Goal: Information Seeking & Learning: Learn about a topic

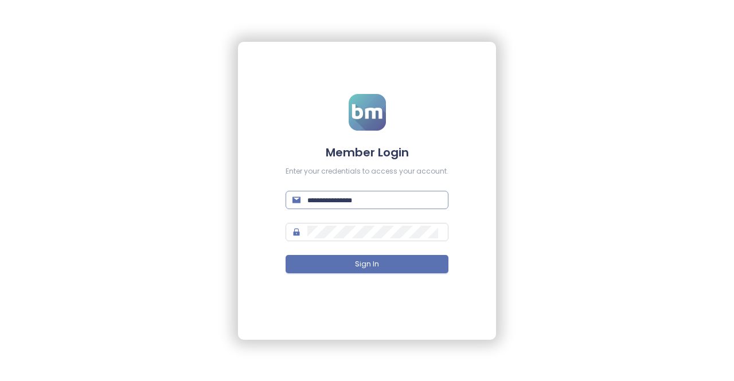
click at [370, 202] on input "text" at bounding box center [374, 200] width 134 height 13
click at [311, 200] on input "**********" at bounding box center [374, 200] width 134 height 13
click at [348, 201] on input "**********" at bounding box center [374, 200] width 134 height 13
type input "**********"
click at [384, 201] on input "text" at bounding box center [374, 200] width 134 height 13
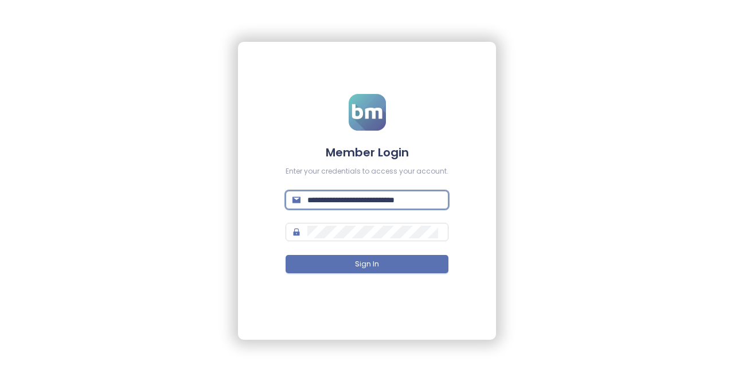
scroll to position [0, 13]
type input "**********"
click at [387, 222] on form "**********" at bounding box center [366, 190] width 163 height 193
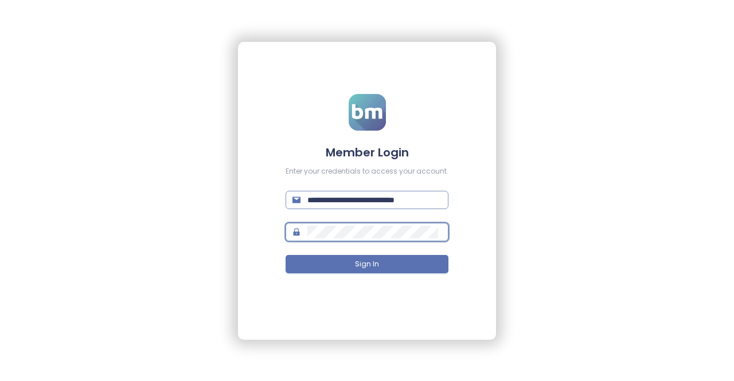
click at [384, 203] on input "**********" at bounding box center [372, 200] width 131 height 13
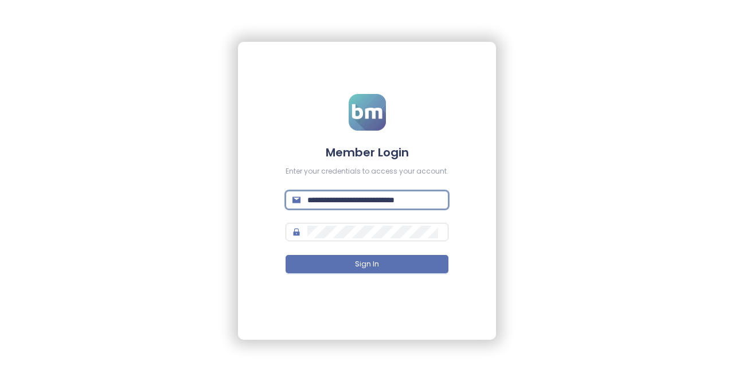
drag, startPoint x: 386, startPoint y: 201, endPoint x: 276, endPoint y: 202, distance: 110.0
click at [276, 202] on div "**********" at bounding box center [367, 191] width 258 height 298
click at [417, 200] on input "**********" at bounding box center [372, 200] width 131 height 13
click at [386, 265] on button "Sign In" at bounding box center [366, 264] width 163 height 18
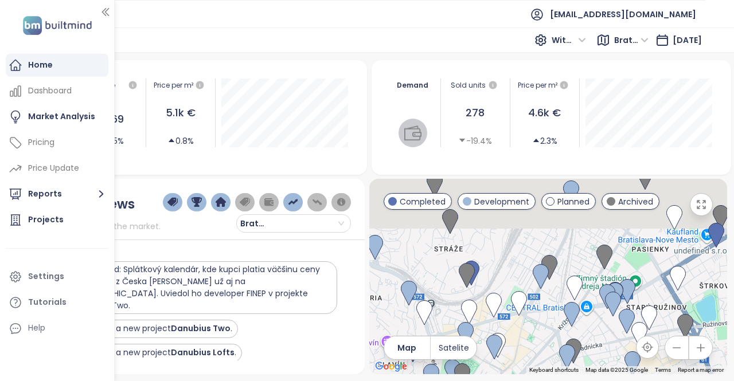
drag, startPoint x: 534, startPoint y: 332, endPoint x: 531, endPoint y: 370, distance: 37.9
click at [531, 370] on div "Keyboard shortcuts Map Data Map data ©2025 Google Map data ©2025 Google 500 m C…" at bounding box center [548, 276] width 358 height 195
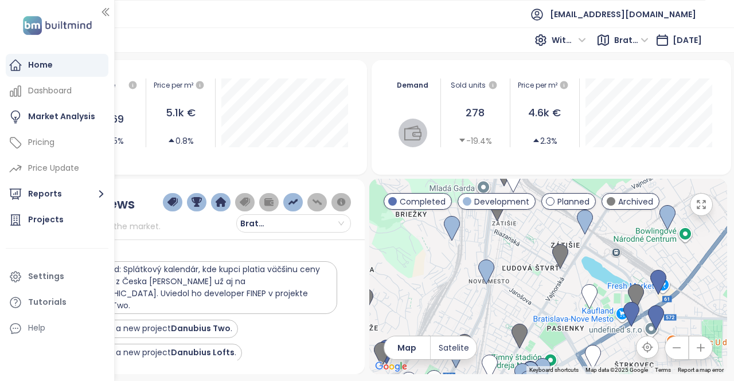
drag, startPoint x: 625, startPoint y: 230, endPoint x: 535, endPoint y: 302, distance: 115.0
click at [535, 302] on div at bounding box center [548, 276] width 358 height 195
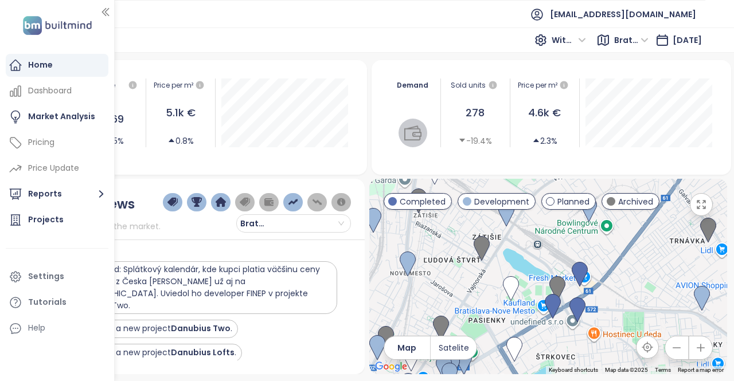
drag, startPoint x: 551, startPoint y: 304, endPoint x: 471, endPoint y: 289, distance: 81.6
click at [471, 289] on div at bounding box center [548, 276] width 358 height 195
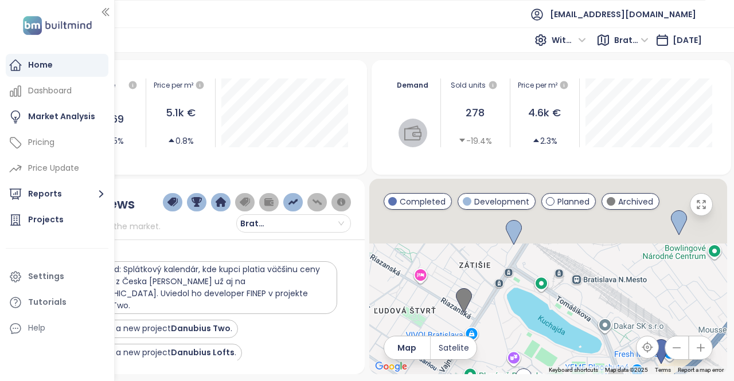
drag, startPoint x: 520, startPoint y: 254, endPoint x: 530, endPoint y: 316, distance: 62.7
click at [530, 316] on div at bounding box center [548, 276] width 358 height 195
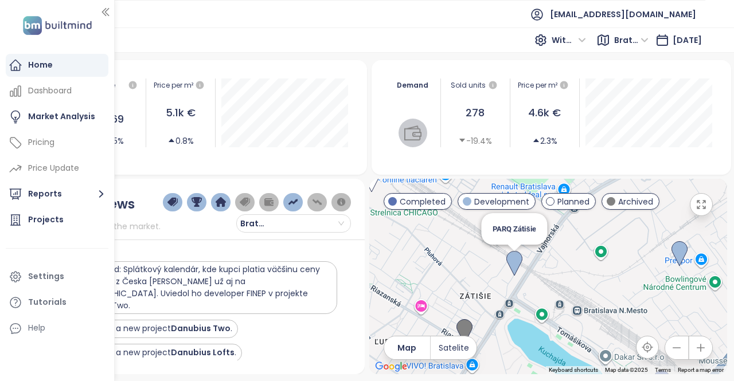
click at [514, 256] on img at bounding box center [514, 263] width 16 height 25
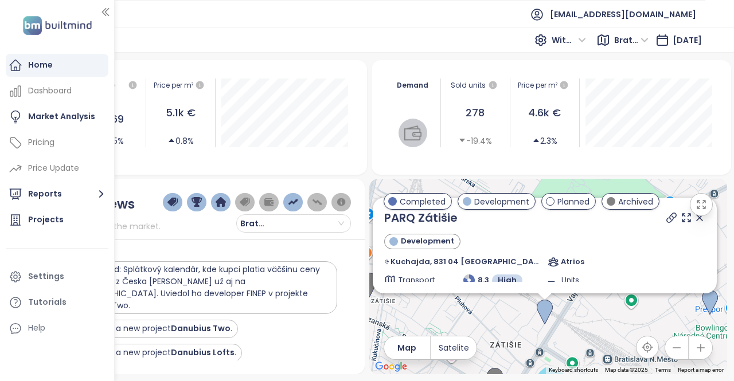
drag, startPoint x: 685, startPoint y: 268, endPoint x: 683, endPoint y: 312, distance: 44.7
click at [683, 312] on div "PARQ Zátišie Development Kuchajda, 831 04 Bratislava-Nové Mesto, Slovakia Atrio…" at bounding box center [548, 276] width 358 height 195
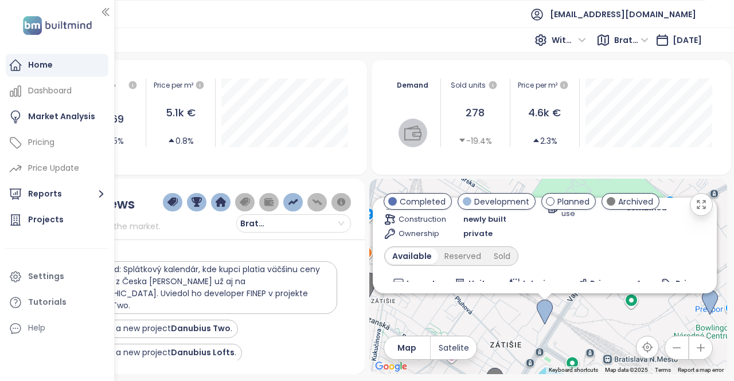
scroll to position [139, 0]
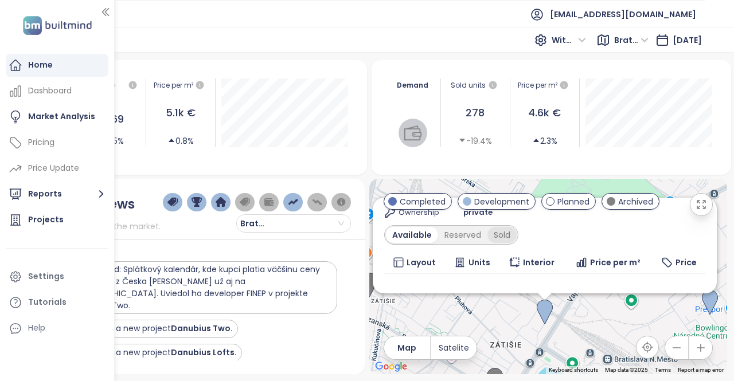
click at [503, 229] on div "Sold" at bounding box center [501, 235] width 29 height 16
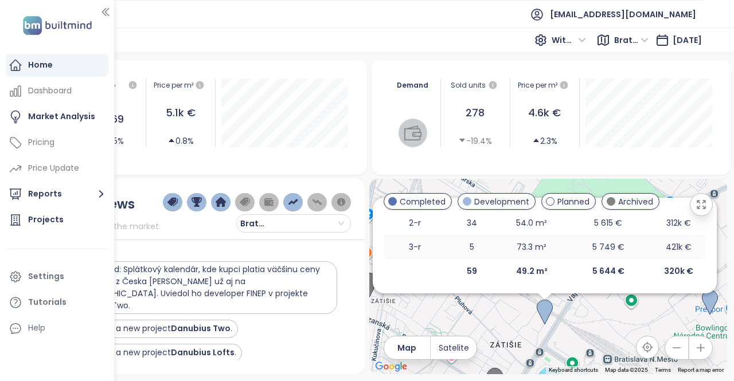
scroll to position [193, 0]
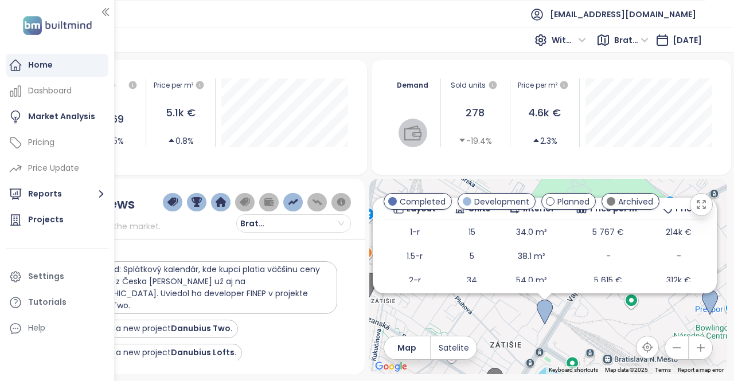
click at [587, 190] on div "PARQ Zátišie Development Kuchajda, 831 04 Bratislava-Nové Mesto, Slovakia Atrio…" at bounding box center [548, 276] width 358 height 195
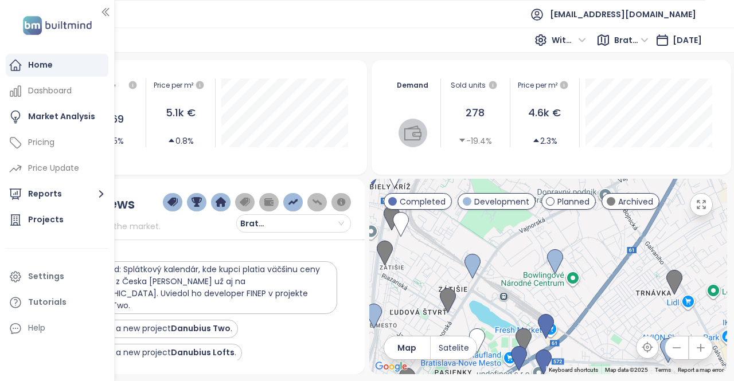
drag, startPoint x: 567, startPoint y: 300, endPoint x: 497, endPoint y: 262, distance: 79.8
click at [493, 263] on div at bounding box center [548, 276] width 358 height 195
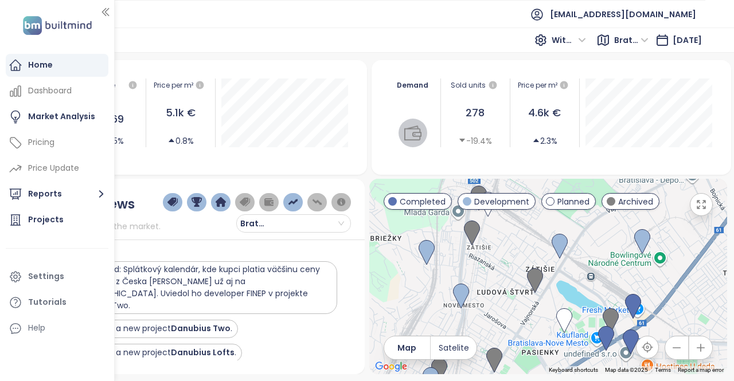
drag, startPoint x: 478, startPoint y: 241, endPoint x: 567, endPoint y: 219, distance: 91.5
click at [567, 219] on div at bounding box center [548, 276] width 358 height 195
click at [462, 291] on img at bounding box center [461, 296] width 16 height 25
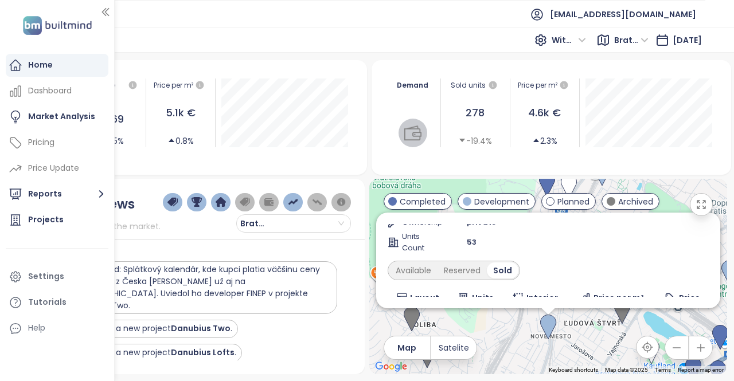
scroll to position [220, 0]
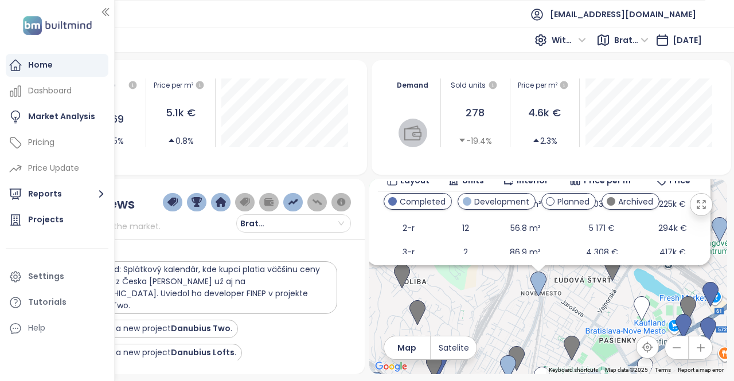
drag, startPoint x: 581, startPoint y: 336, endPoint x: 569, endPoint y: 292, distance: 46.3
click at [569, 292] on div "Green Corner Development zafixujte si cenu bytu s 20% DPH Račianska 1522/69, 83…" at bounding box center [548, 276] width 358 height 195
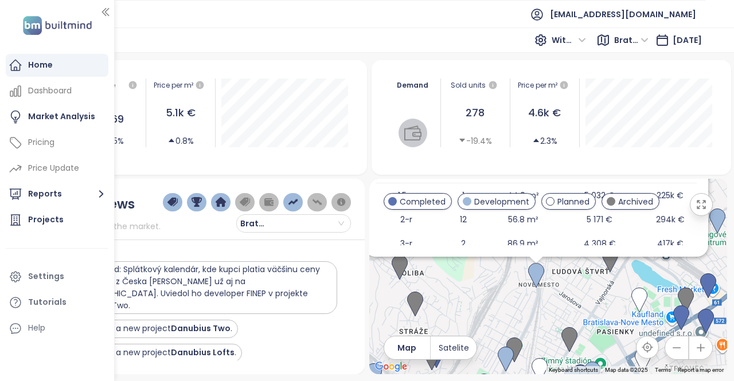
drag, startPoint x: 572, startPoint y: 319, endPoint x: 563, endPoint y: 280, distance: 39.3
click at [563, 280] on div "Green Corner Development zafixujte si cenu bytu s 20% DPH Račianska 1522/69, 83…" at bounding box center [548, 276] width 358 height 195
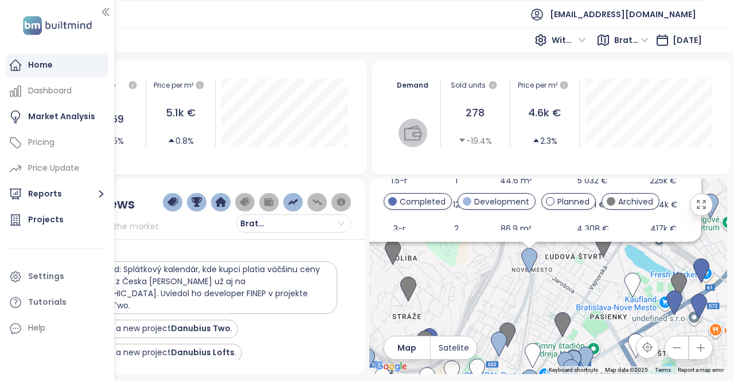
drag, startPoint x: 561, startPoint y: 263, endPoint x: 560, endPoint y: 293, distance: 30.4
click at [560, 293] on div "Green Corner Development zafixujte si cenu bytu s 20% DPH Račianska 1522/69, 83…" at bounding box center [548, 276] width 358 height 195
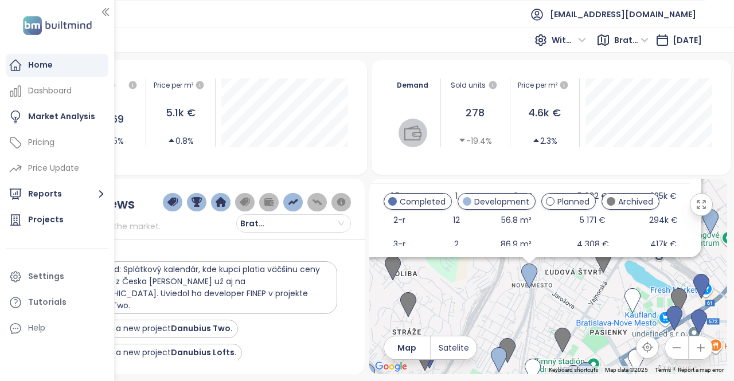
drag, startPoint x: 566, startPoint y: 276, endPoint x: 566, endPoint y: 284, distance: 8.6
click at [566, 277] on div "Green Corner Development zafixujte si cenu bytu s 20% DPH Račianska 1522/69, 83…" at bounding box center [548, 276] width 358 height 195
drag, startPoint x: 567, startPoint y: 305, endPoint x: 556, endPoint y: 320, distance: 18.8
click at [556, 320] on div "Green Corner Development zafixujte si cenu bytu s 20% DPH Račianska 1522/69, 83…" at bounding box center [548, 276] width 358 height 195
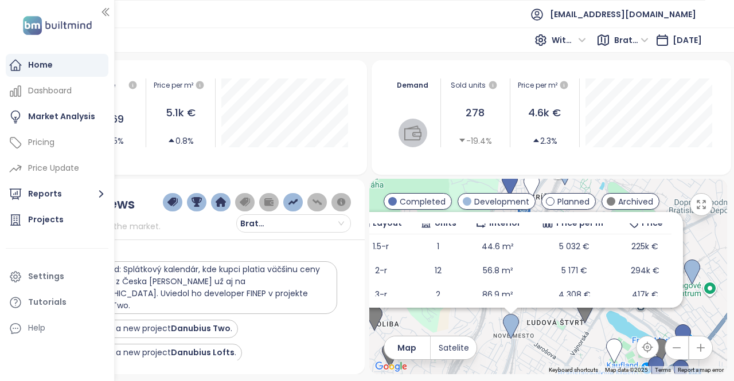
drag, startPoint x: 562, startPoint y: 313, endPoint x: 548, endPoint y: 335, distance: 25.8
click at [548, 335] on div "Green Corner Development zafixujte si cenu bytu s 20% DPH Račianska 1522/69, 83…" at bounding box center [548, 276] width 358 height 195
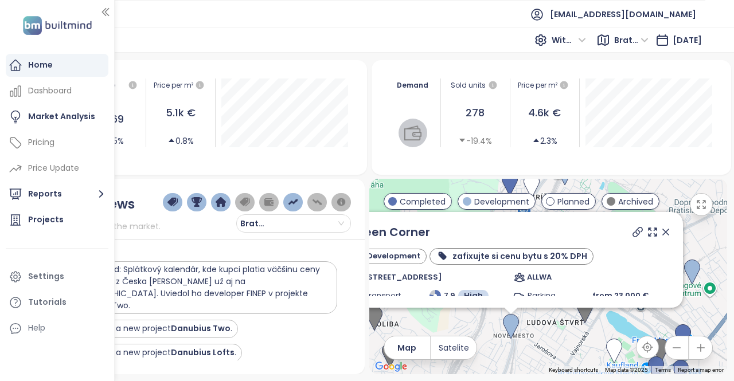
click at [663, 233] on icon at bounding box center [666, 232] width 6 height 6
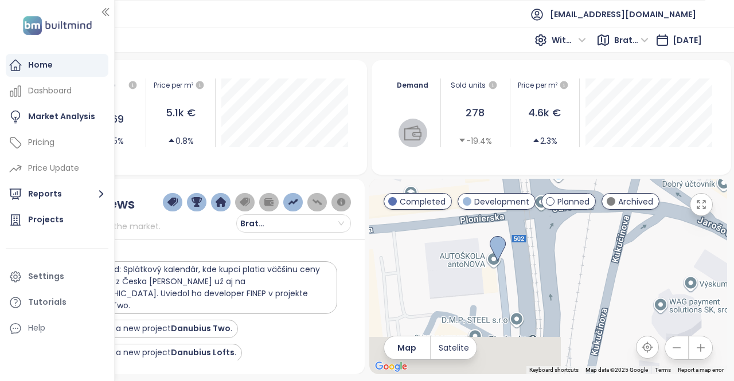
drag, startPoint x: 494, startPoint y: 322, endPoint x: 551, endPoint y: 221, distance: 116.5
click at [551, 221] on div at bounding box center [548, 276] width 358 height 195
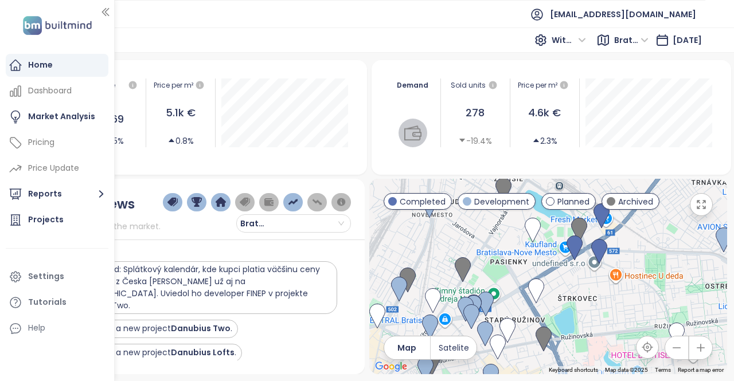
drag, startPoint x: 536, startPoint y: 273, endPoint x: 475, endPoint y: 240, distance: 69.8
click at [475, 240] on div at bounding box center [548, 276] width 358 height 195
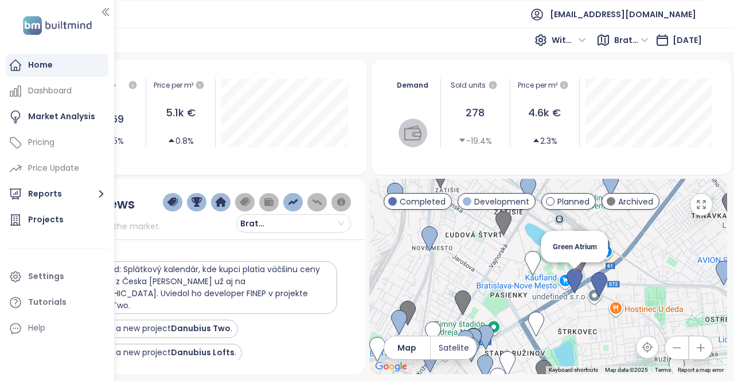
click at [575, 279] on img at bounding box center [574, 281] width 16 height 25
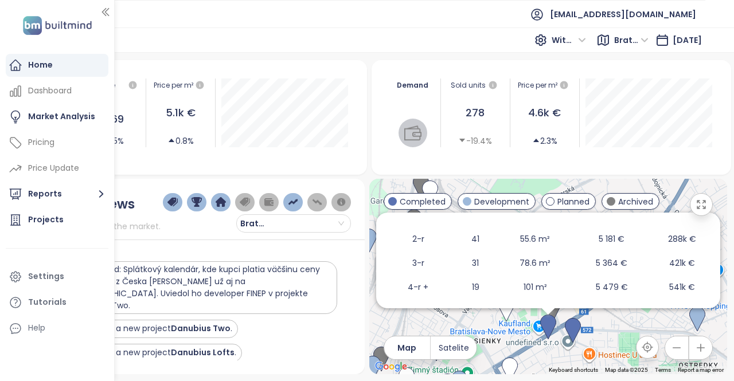
scroll to position [285, 0]
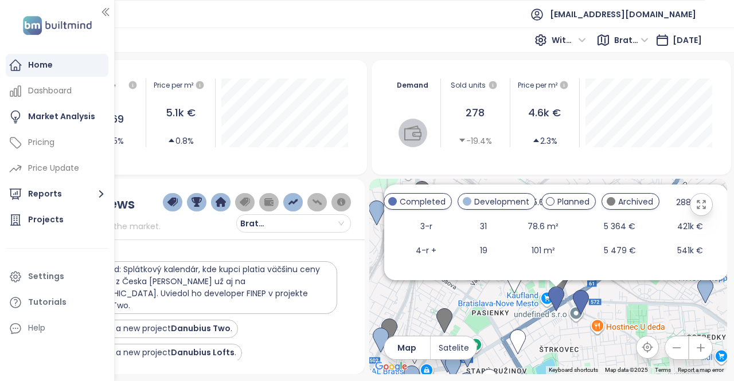
drag, startPoint x: 603, startPoint y: 333, endPoint x: 611, endPoint y: 303, distance: 30.9
click at [611, 303] on div "Green Atrium Completed akciové ceny Trnavská cesta 16785/ 74E, 821 02 Bratislav…" at bounding box center [548, 276] width 358 height 195
click at [631, 302] on div "Green Atrium Completed akciové ceny Trnavská cesta 16785/ 74E, 821 02 Bratislav…" at bounding box center [548, 276] width 358 height 195
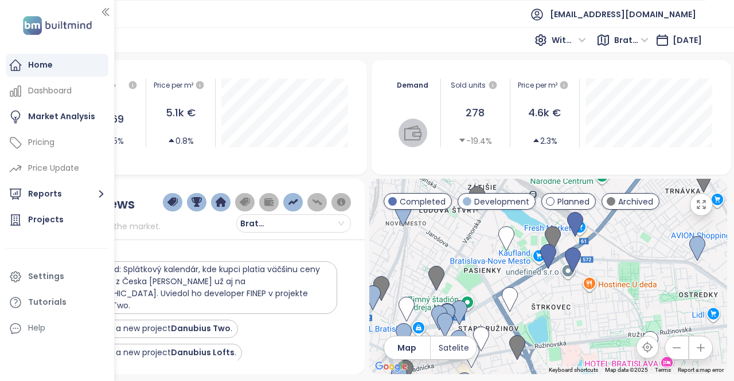
drag, startPoint x: 499, startPoint y: 289, endPoint x: 524, endPoint y: 248, distance: 48.1
click at [524, 248] on div at bounding box center [548, 276] width 358 height 195
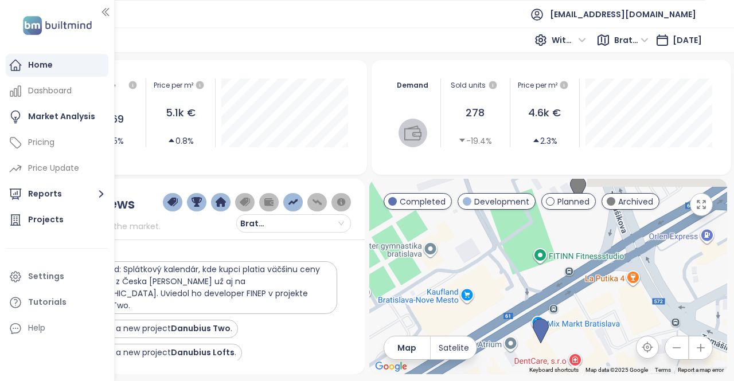
drag, startPoint x: 643, startPoint y: 229, endPoint x: 478, endPoint y: 352, distance: 206.3
click at [478, 352] on div at bounding box center [548, 276] width 358 height 195
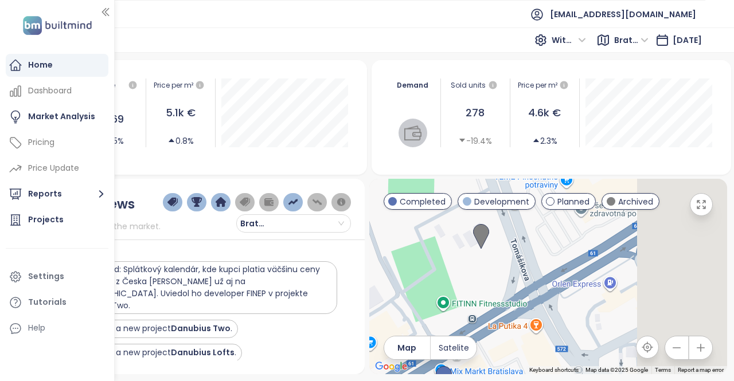
drag, startPoint x: 556, startPoint y: 280, endPoint x: 482, endPoint y: 304, distance: 77.7
click at [482, 304] on div at bounding box center [548, 276] width 358 height 195
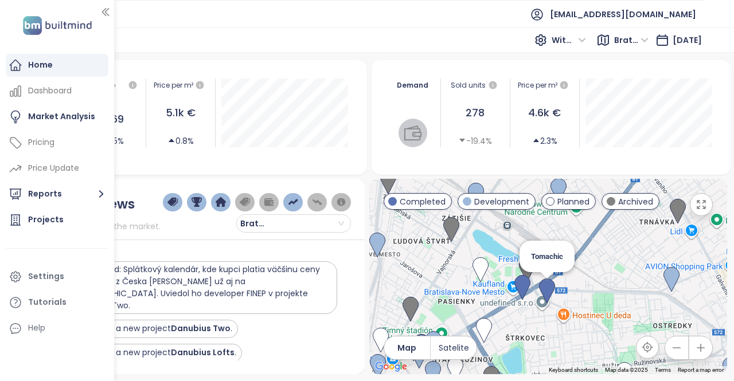
click at [544, 291] on img at bounding box center [547, 291] width 16 height 25
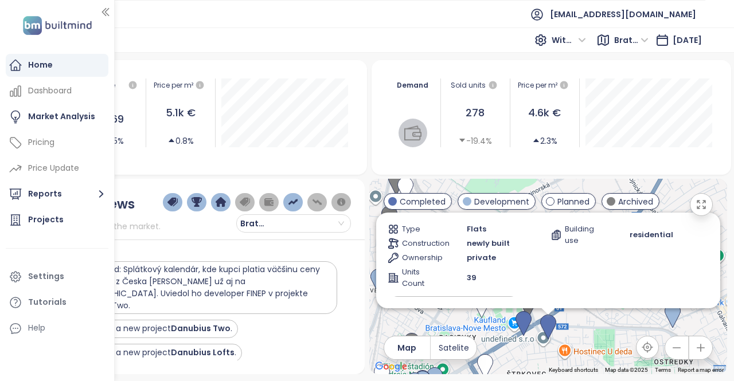
scroll to position [96, 0]
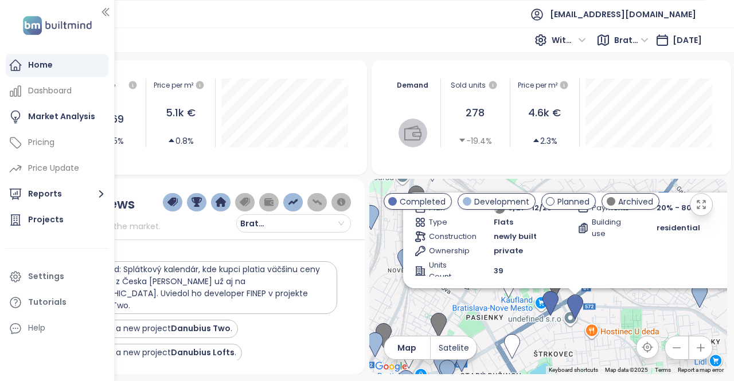
drag, startPoint x: 596, startPoint y: 336, endPoint x: 624, endPoint y: 316, distance: 34.5
click at [624, 316] on div "Tomachic Completed Tomášikova 23/C, 821 01 Bratislava-Ružinov, Slovakia Projekt…" at bounding box center [548, 276] width 358 height 195
click at [608, 317] on div "Tomachic Completed Tomášikova 23/C, 821 01 Bratislava-Ružinov, Slovakia Projekt…" at bounding box center [548, 276] width 358 height 195
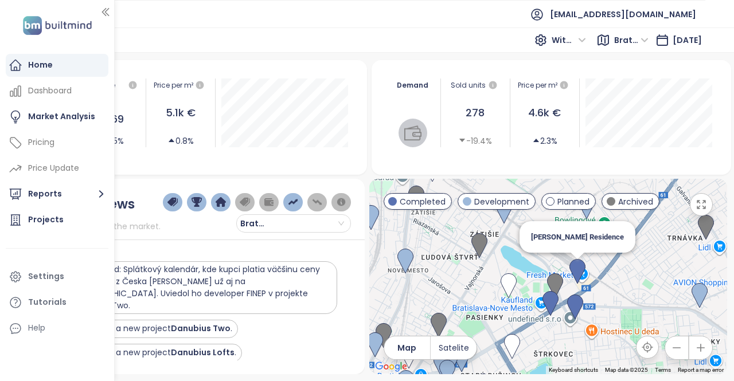
click at [578, 270] on img at bounding box center [577, 271] width 16 height 25
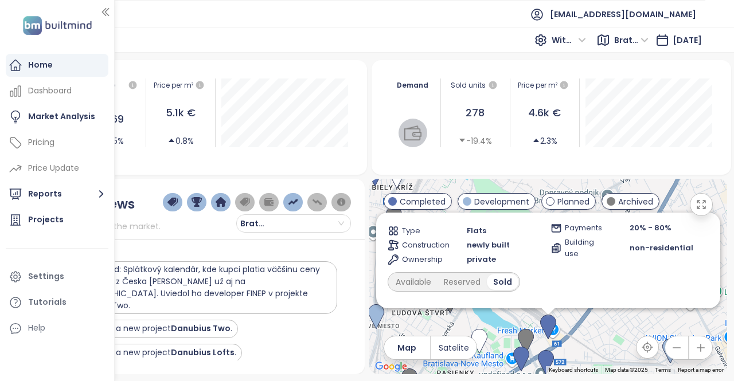
scroll to position [49, 0]
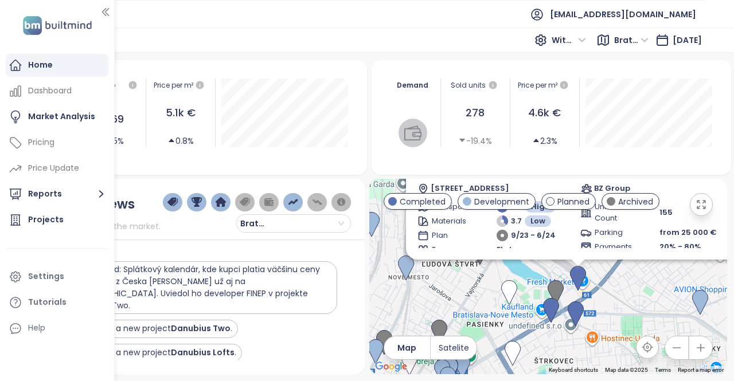
drag, startPoint x: 598, startPoint y: 339, endPoint x: 629, endPoint y: 289, distance: 58.7
click at [629, 289] on div "Olivia Residence Completed dotovaná hypotéka na 3 roky alebo bývajte 1 rok zada…" at bounding box center [548, 276] width 358 height 195
click at [606, 312] on div "Olivia Residence Completed dotovaná hypotéka na 3 roky alebo bývajte 1 rok zada…" at bounding box center [548, 276] width 358 height 195
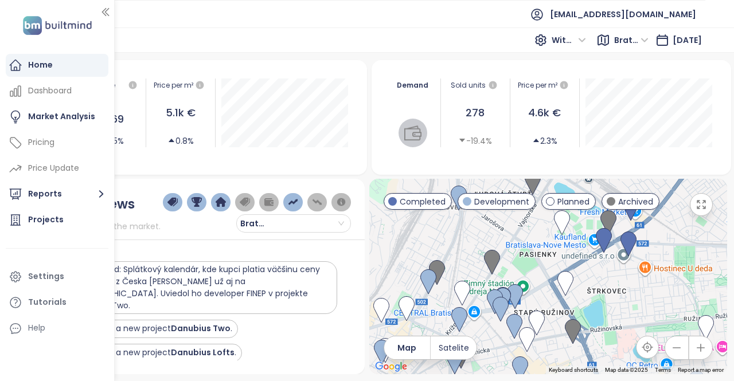
drag, startPoint x: 497, startPoint y: 304, endPoint x: 550, endPoint y: 233, distance: 88.5
click at [550, 233] on div at bounding box center [548, 276] width 358 height 195
click at [517, 294] on img at bounding box center [515, 296] width 16 height 25
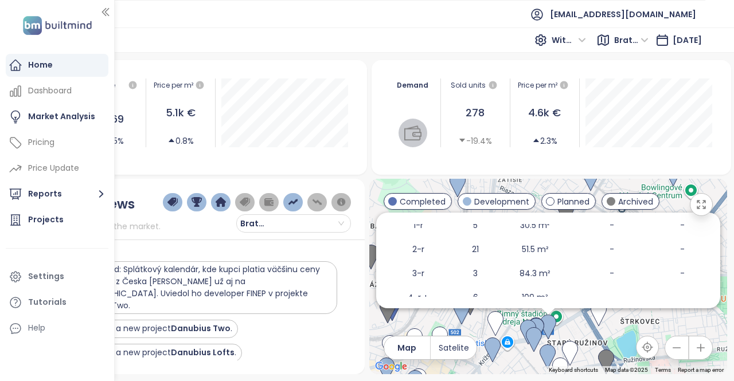
scroll to position [250, 0]
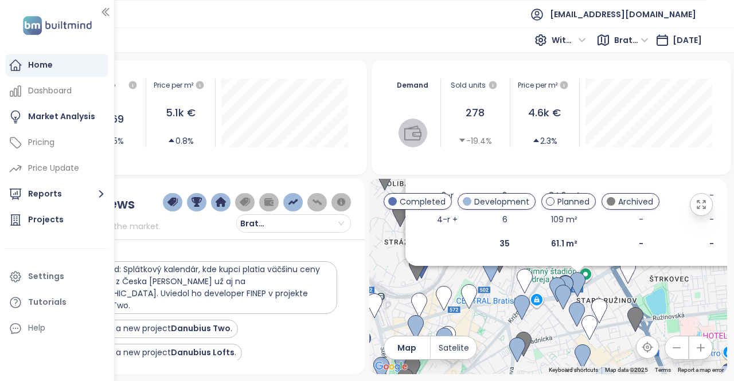
drag, startPoint x: 621, startPoint y: 331, endPoint x: 651, endPoint y: 287, distance: 53.1
click at [651, 287] on div "Kvarter Development TIPOS Aréna, 821 08 Bratislava-Ružinov, Slovakia Immocap Tr…" at bounding box center [548, 276] width 358 height 195
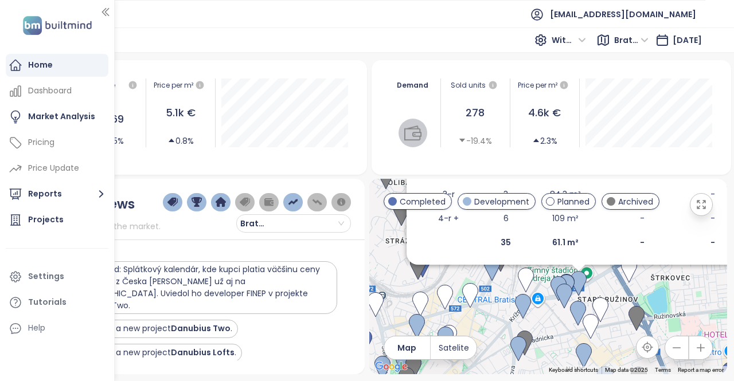
click at [648, 291] on div "Kvarter Development TIPOS Aréna, 821 08 Bratislava-Ružinov, Slovakia Immocap Tr…" at bounding box center [548, 276] width 358 height 195
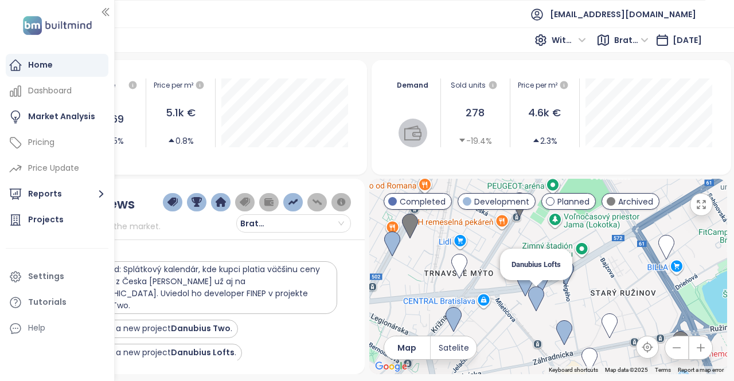
drag, startPoint x: 616, startPoint y: 303, endPoint x: 540, endPoint y: 295, distance: 76.1
click at [540, 295] on img at bounding box center [536, 299] width 16 height 25
click at [542, 278] on img at bounding box center [541, 280] width 16 height 25
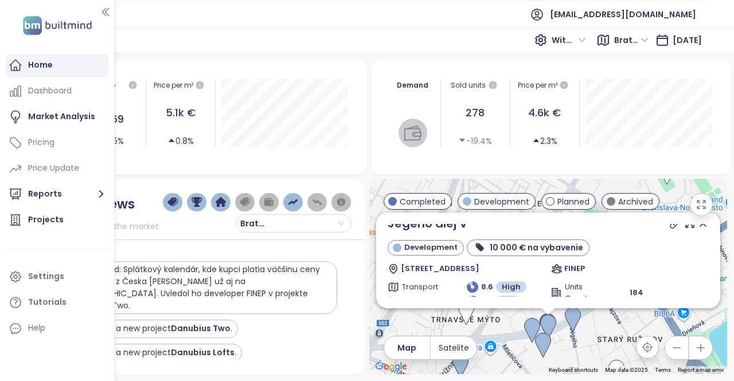
scroll to position [0, 0]
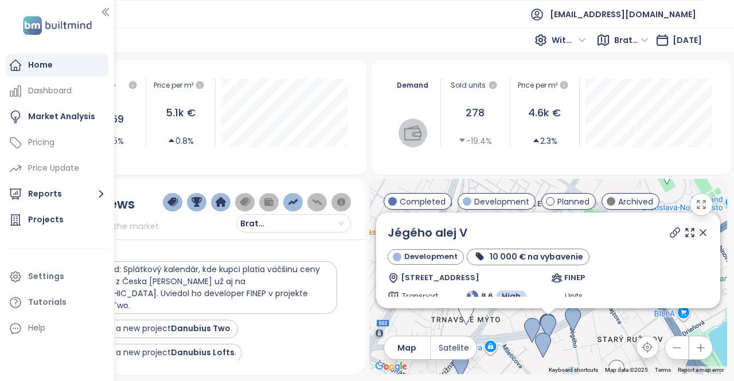
click at [700, 232] on icon at bounding box center [703, 233] width 6 height 6
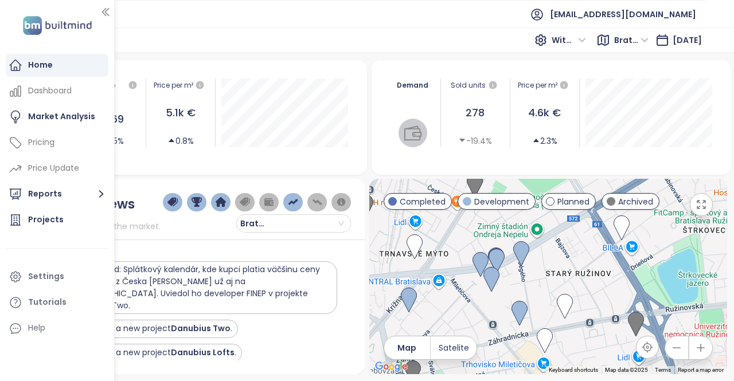
drag, startPoint x: 583, startPoint y: 287, endPoint x: 556, endPoint y: 267, distance: 33.7
click at [556, 267] on div at bounding box center [548, 276] width 358 height 195
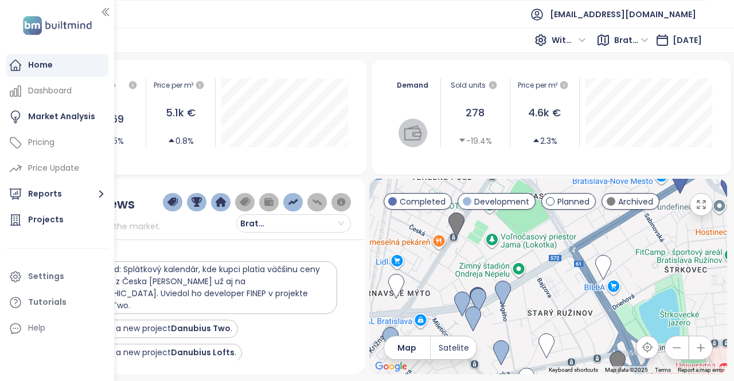
drag, startPoint x: 619, startPoint y: 287, endPoint x: 615, endPoint y: 295, distance: 9.5
click at [615, 295] on div at bounding box center [548, 276] width 358 height 195
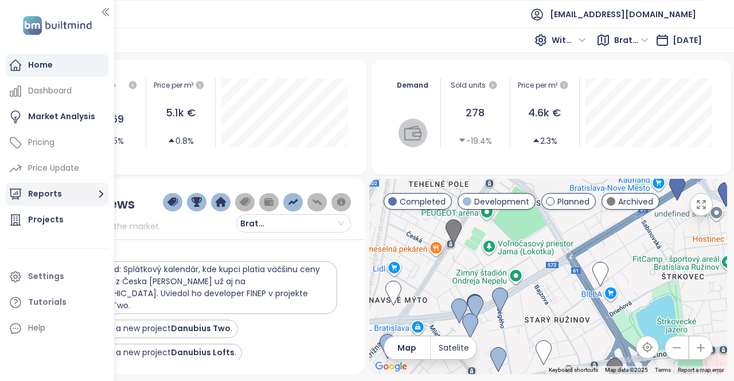
click at [102, 189] on icon "button" at bounding box center [101, 194] width 14 height 14
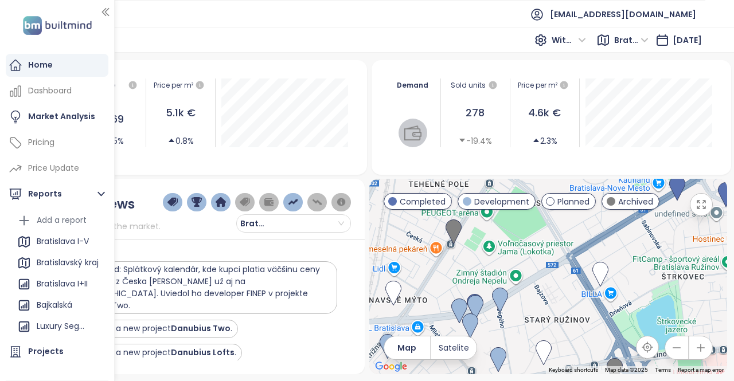
scroll to position [19, 0]
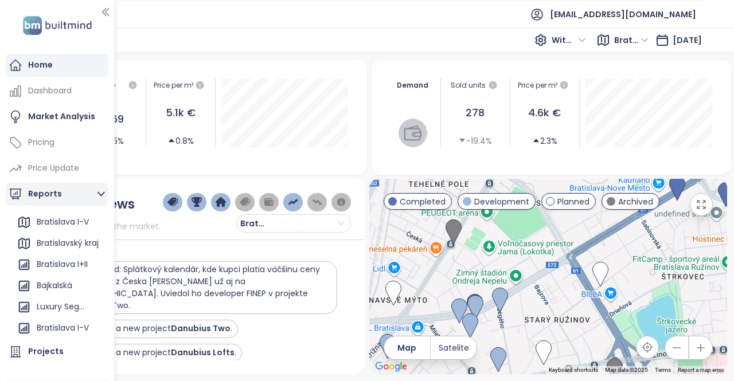
click at [99, 193] on icon "button" at bounding box center [100, 194] width 7 height 5
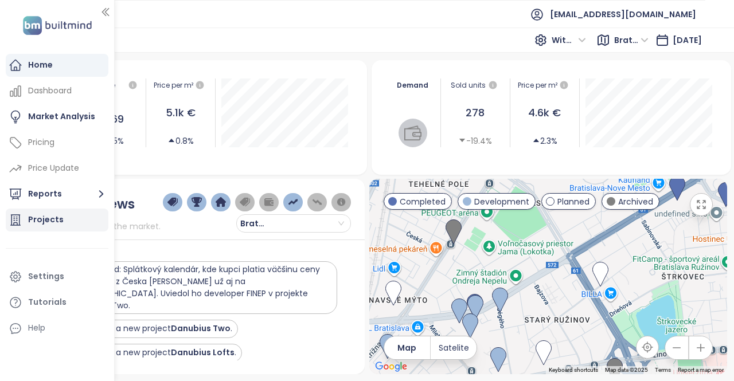
click at [49, 223] on div "Projects" at bounding box center [46, 220] width 36 height 14
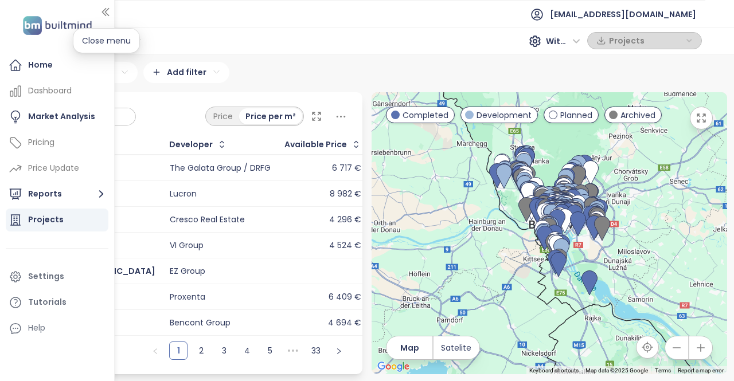
click at [107, 13] on icon "button" at bounding box center [105, 12] width 6 height 7
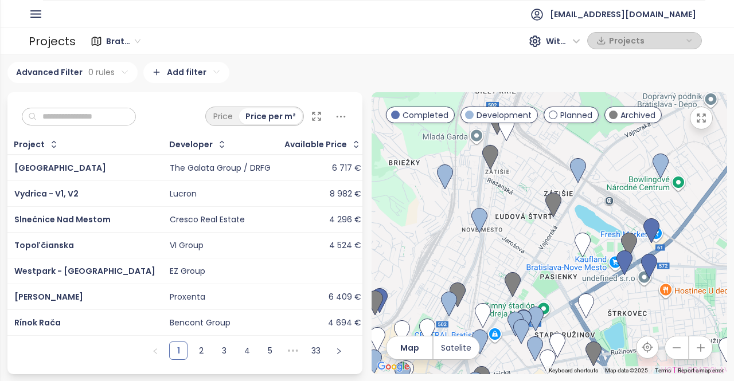
drag, startPoint x: 606, startPoint y: 250, endPoint x: 546, endPoint y: 153, distance: 114.2
click at [546, 153] on div at bounding box center [548, 233] width 355 height 282
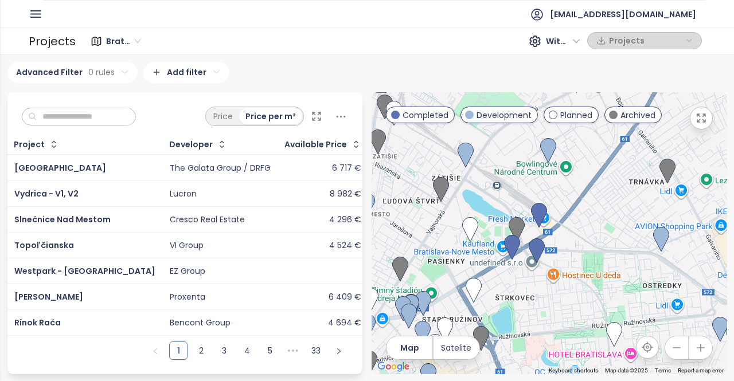
drag, startPoint x: 591, startPoint y: 217, endPoint x: 472, endPoint y: 197, distance: 120.9
click at [472, 197] on div at bounding box center [548, 233] width 355 height 282
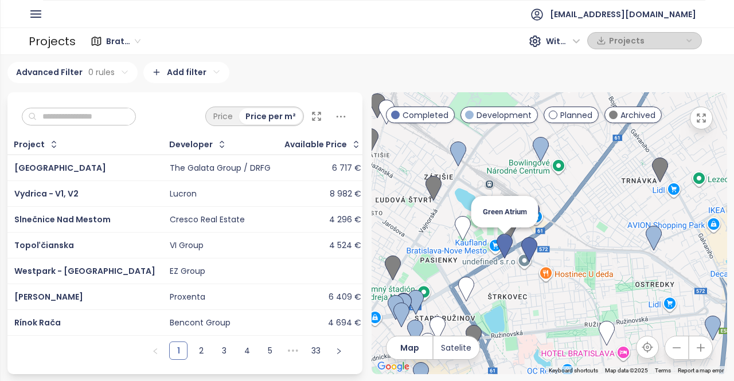
click at [509, 246] on img at bounding box center [504, 246] width 16 height 25
